Goal: Find specific page/section: Find specific page/section

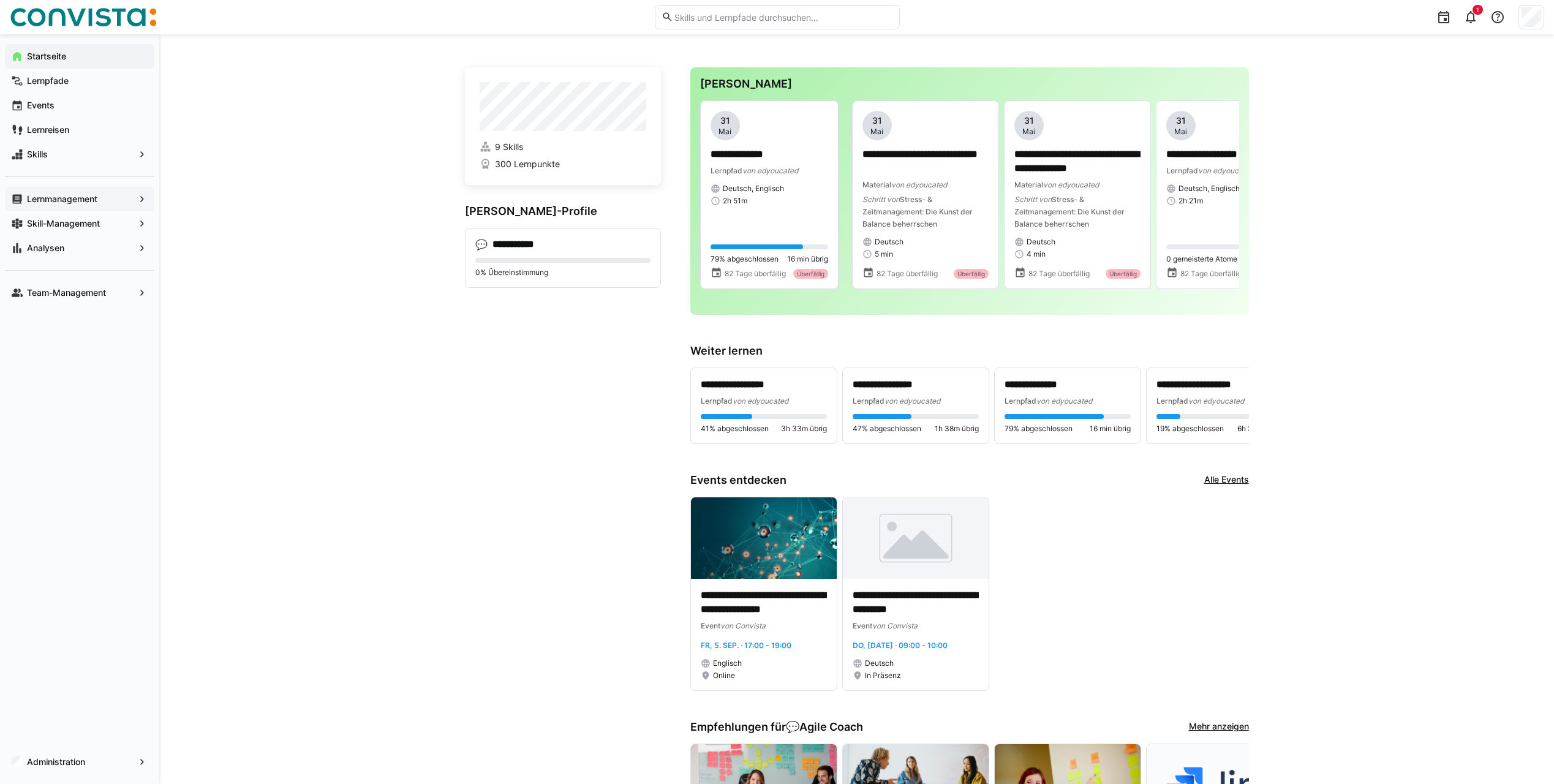
click at [77, 204] on span "Lernmanagement" at bounding box center [79, 199] width 109 height 13
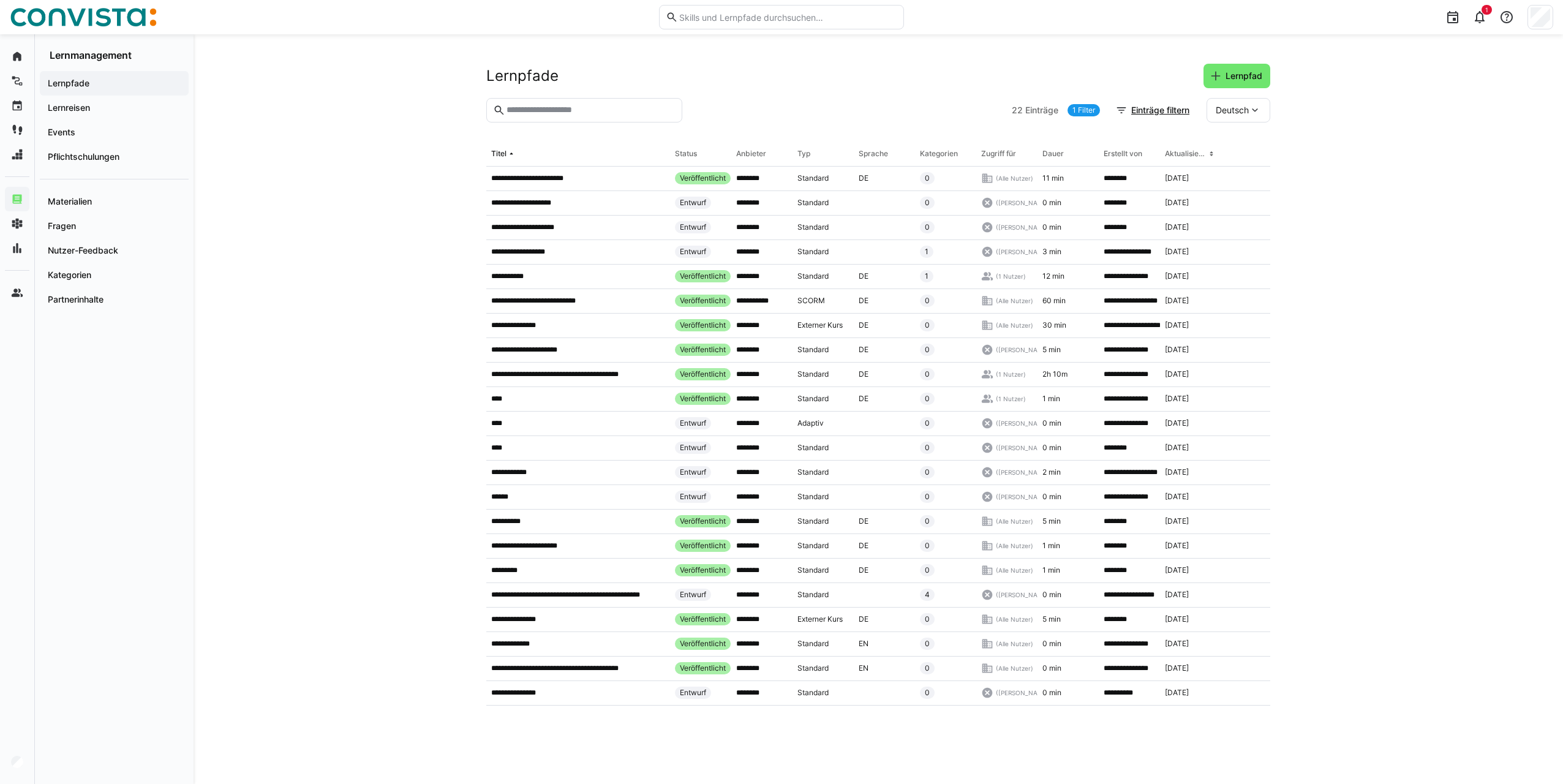
click at [756, 152] on div "Anbieter" at bounding box center [751, 153] width 30 height 10
click at [109, 105] on span "Lernreisen" at bounding box center [114, 107] width 137 height 13
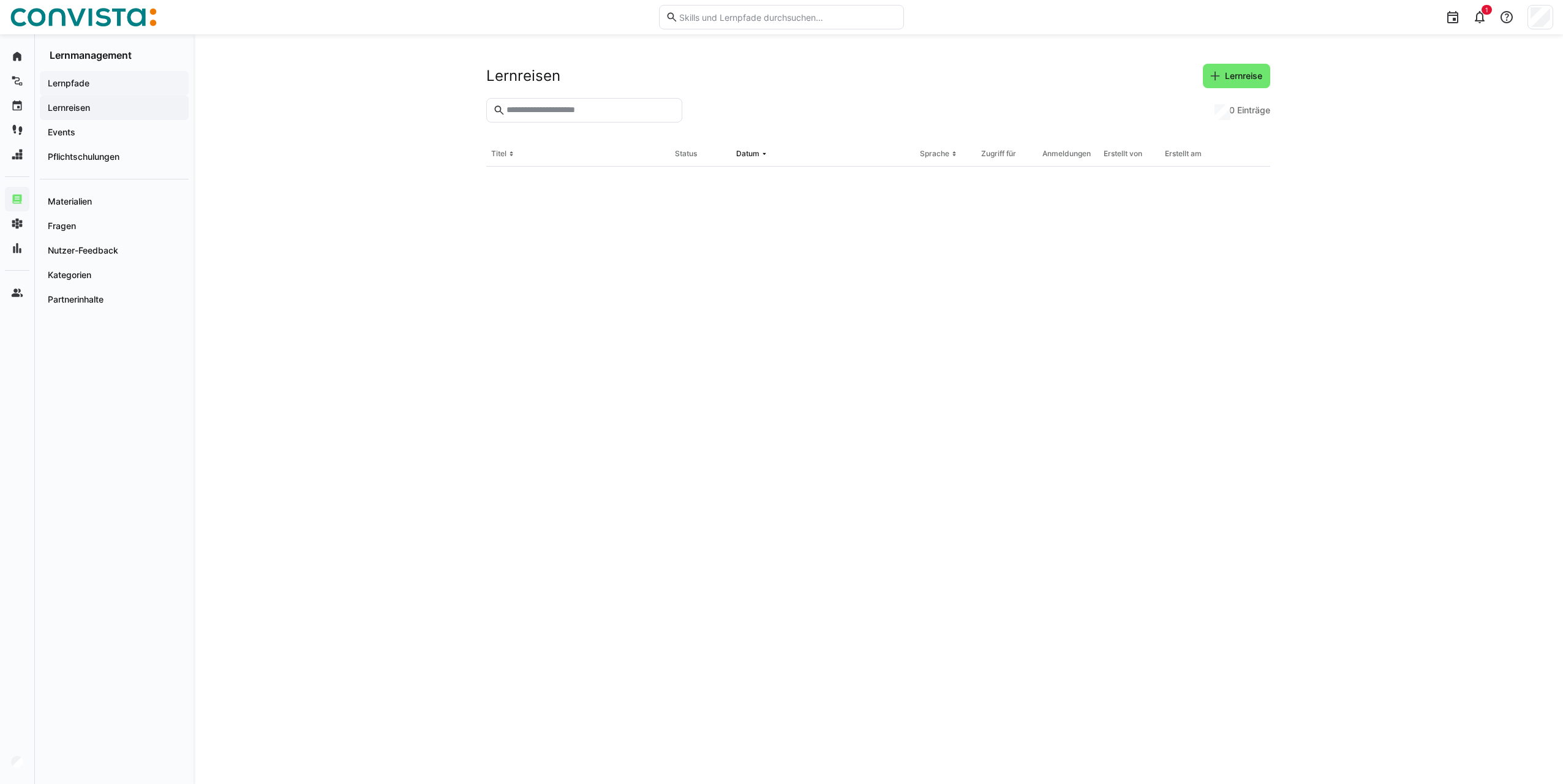
click at [109, 88] on span "Lernpfade" at bounding box center [114, 83] width 137 height 13
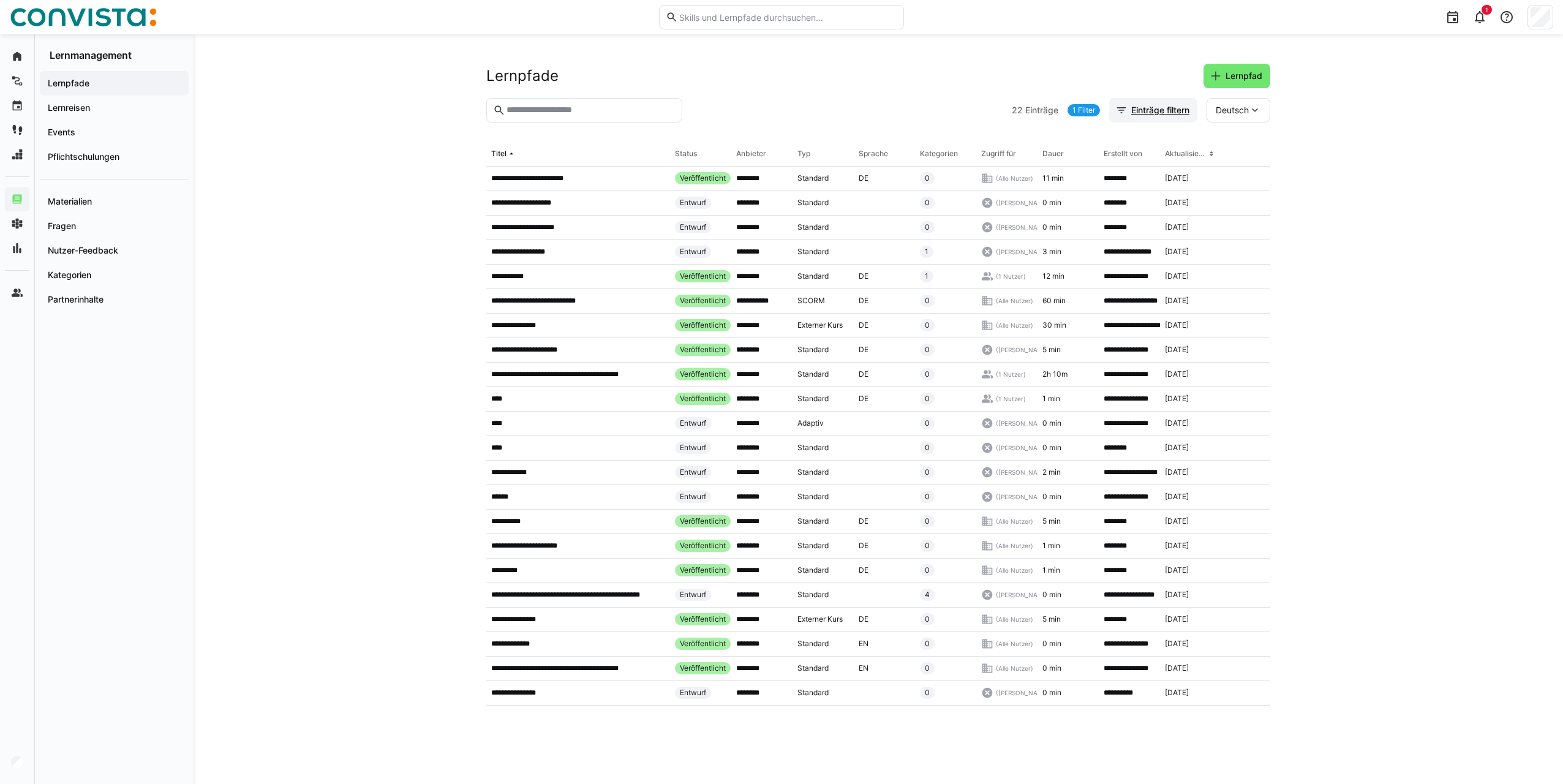
click at [1156, 108] on span "Einträge filtern" at bounding box center [1160, 110] width 62 height 13
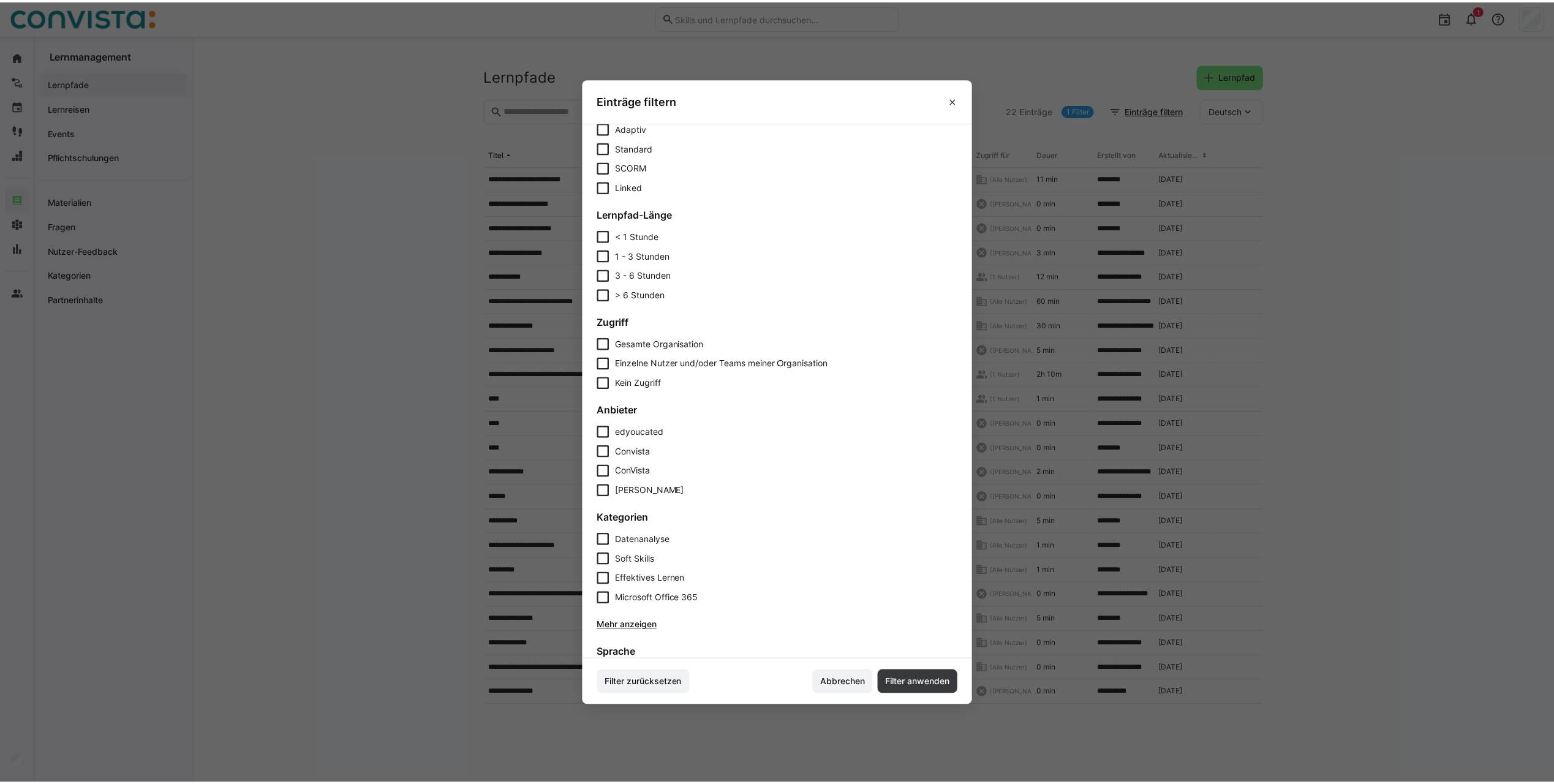
scroll to position [123, 0]
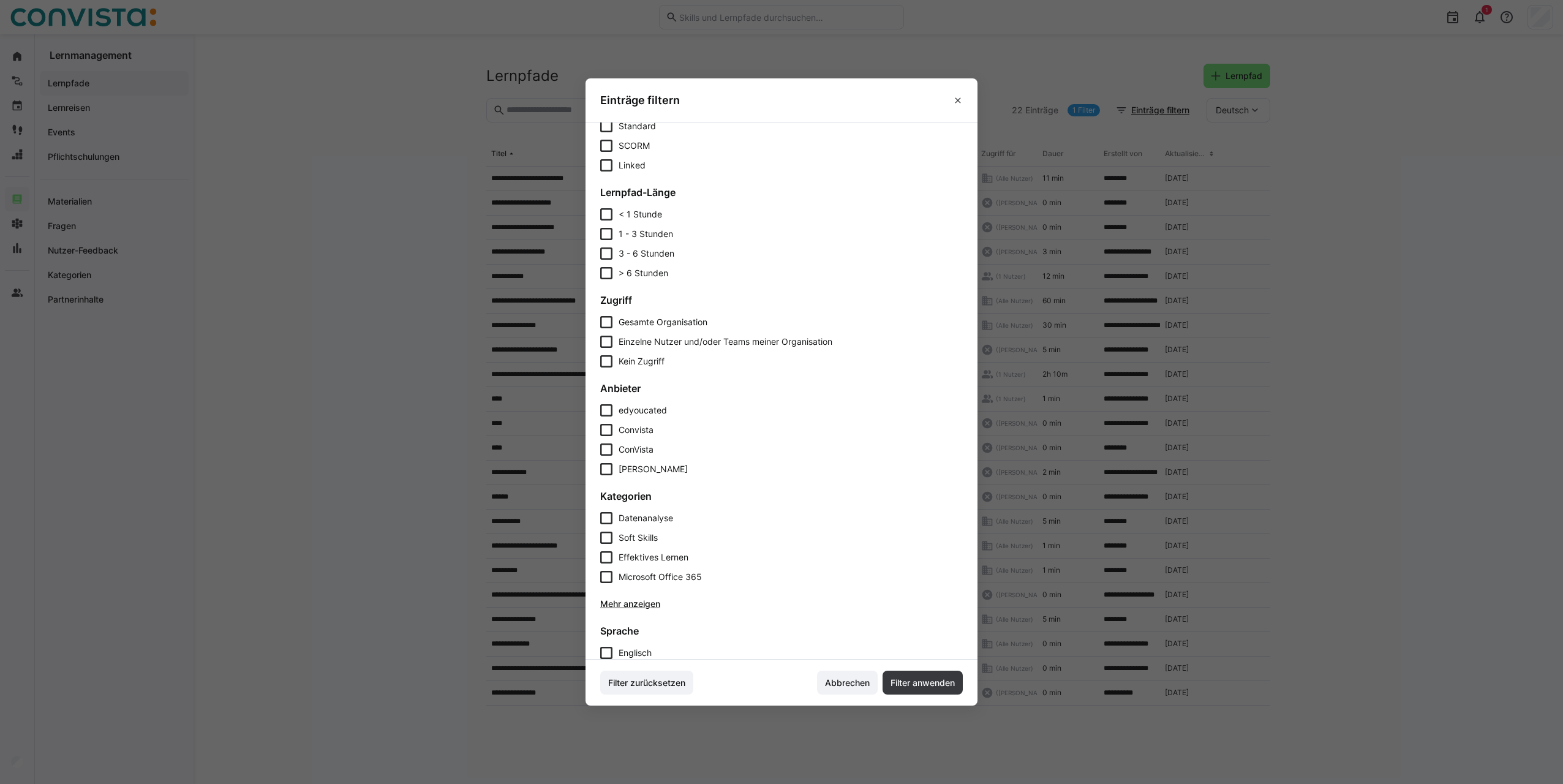
click at [649, 408] on span "edyoucated" at bounding box center [643, 410] width 49 height 13
click at [925, 683] on span "Filter anwenden" at bounding box center [922, 683] width 68 height 13
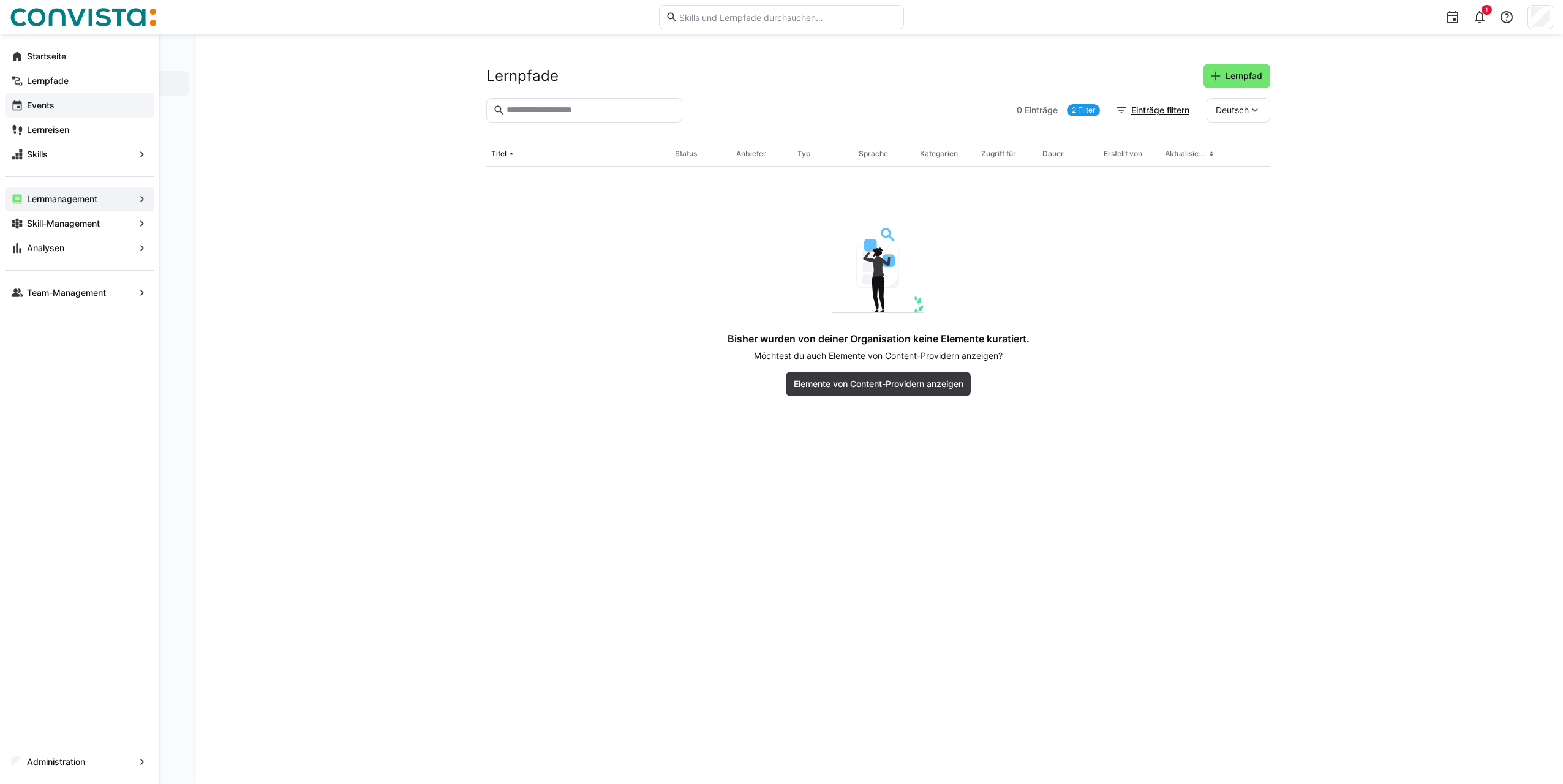
click at [0, 0] on app-navigation-label "Events" at bounding box center [0, 0] width 0 height 0
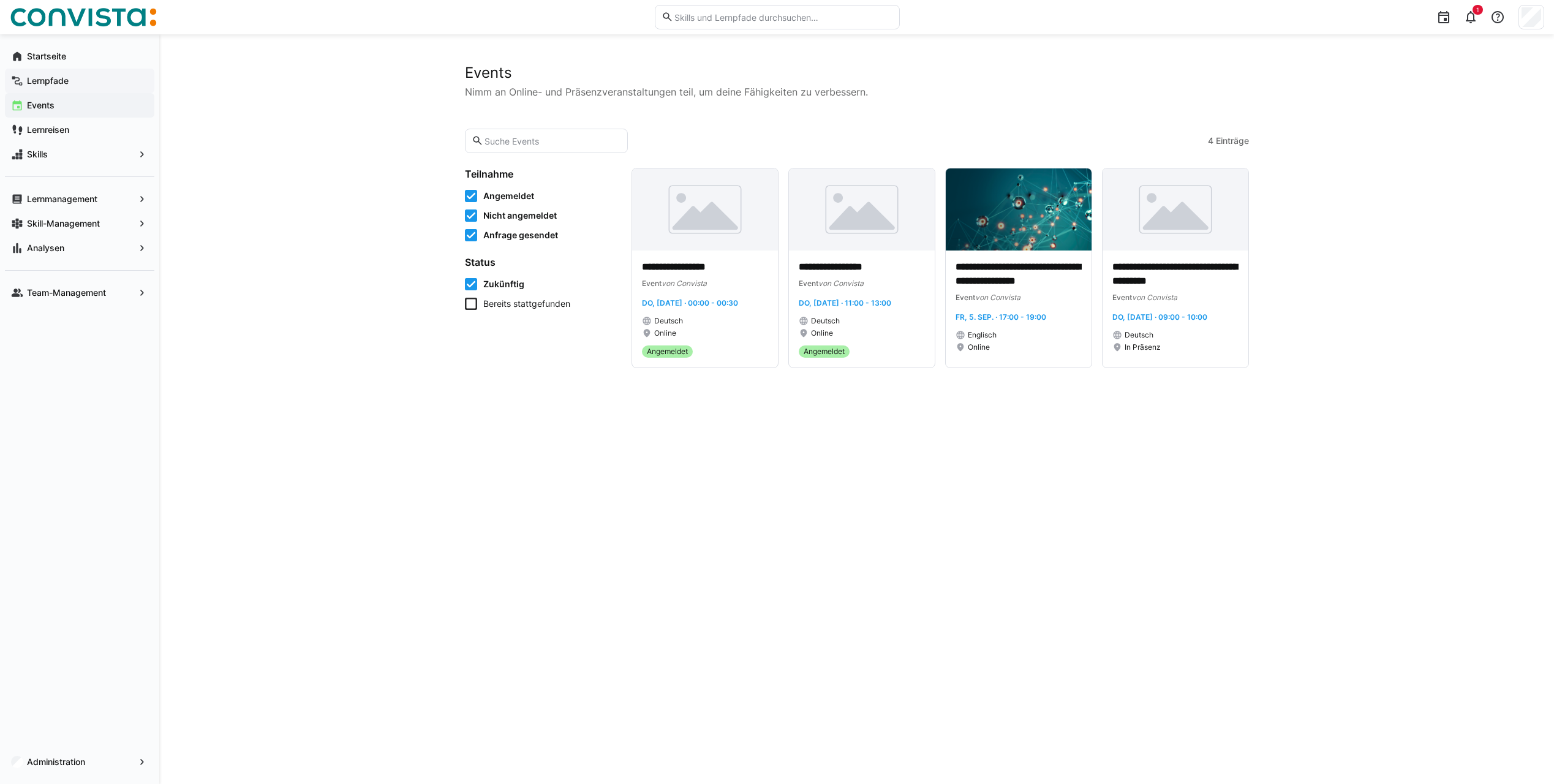
click at [0, 0] on app-navigation-label "Lernpfade" at bounding box center [0, 0] width 0 height 0
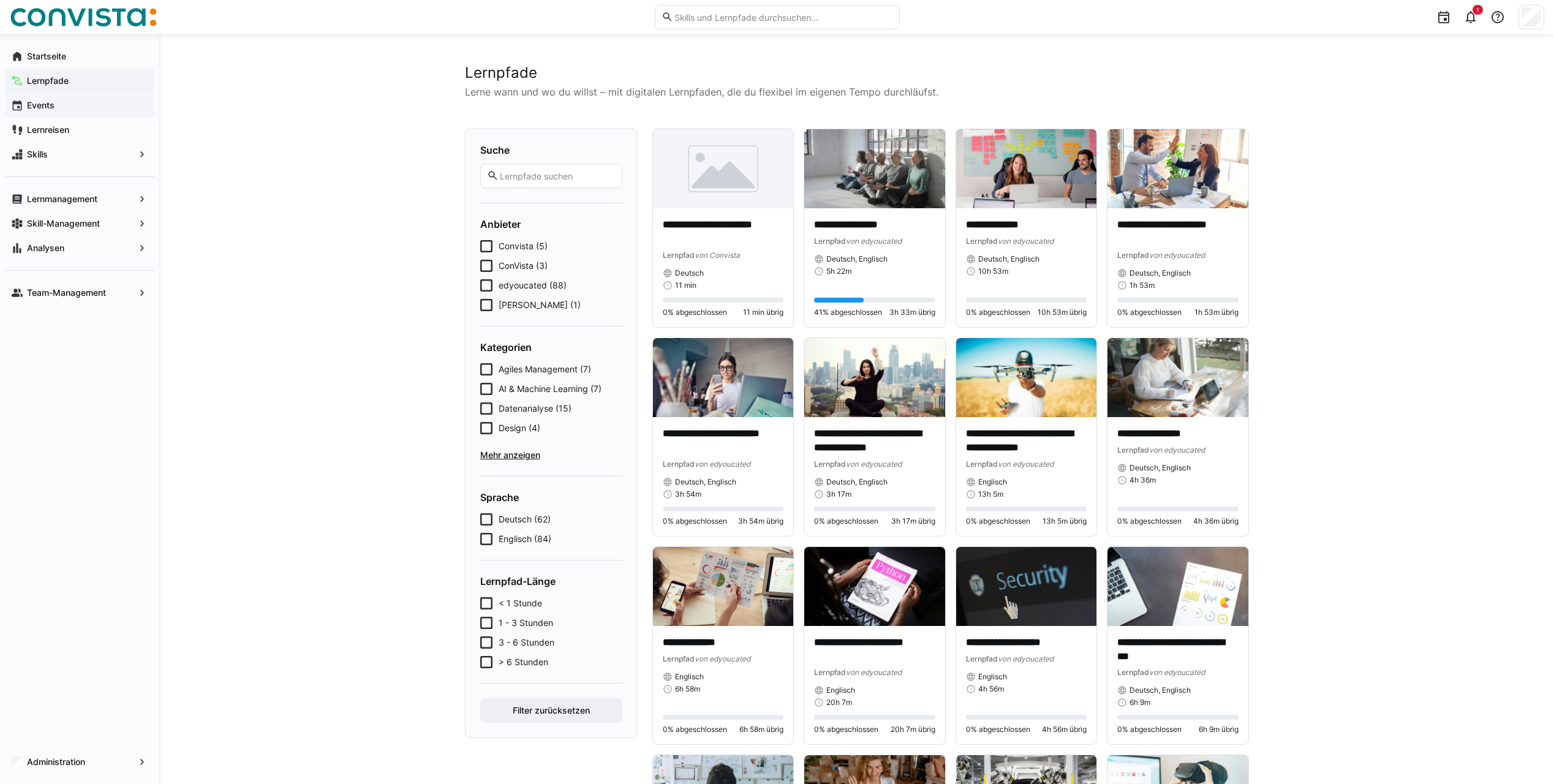
click at [506, 288] on span "edyoucated (88)" at bounding box center [533, 285] width 68 height 13
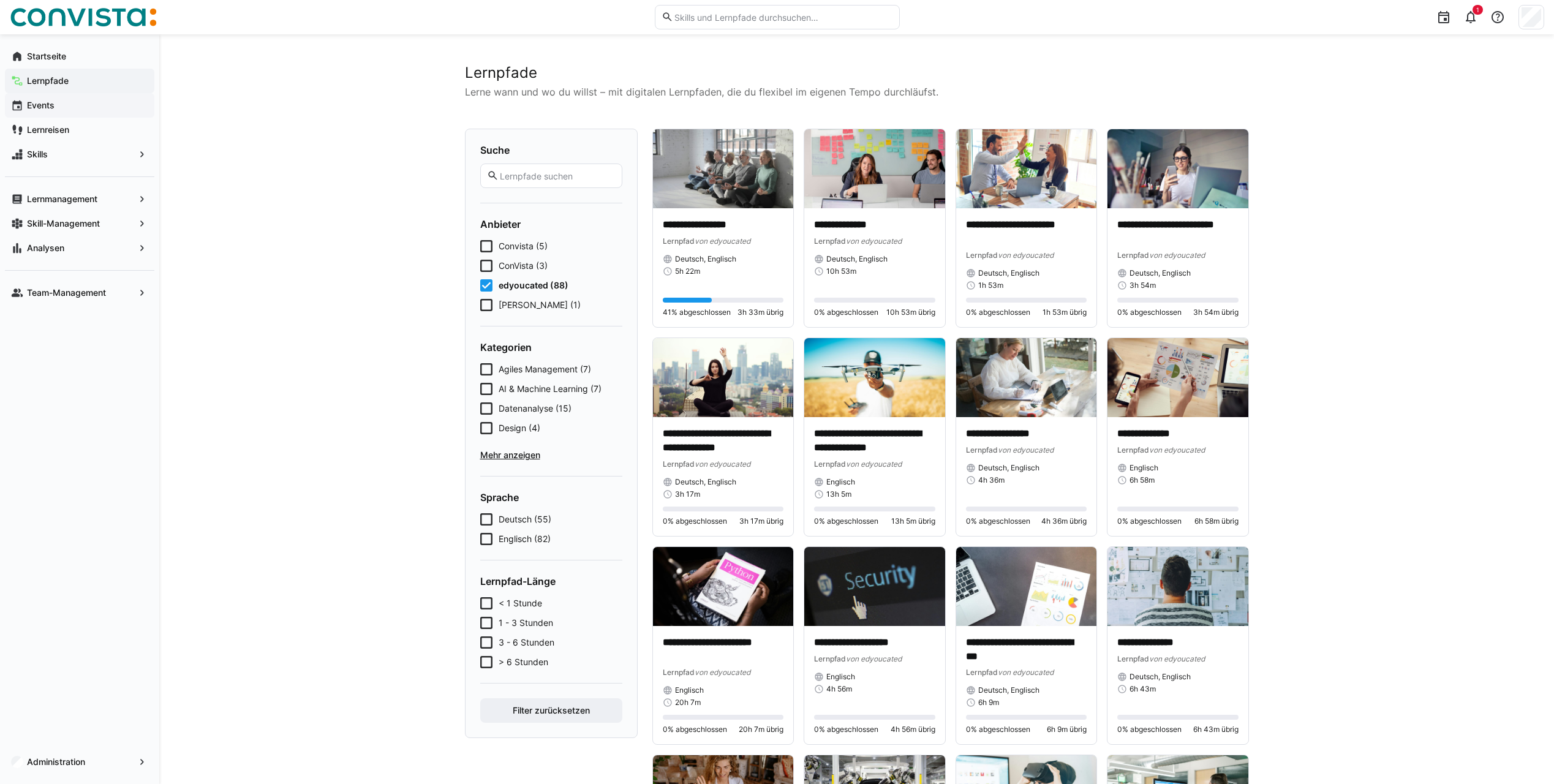
click at [506, 288] on span "edyoucated (88)" at bounding box center [533, 285] width 70 height 13
